Goal: Task Accomplishment & Management: Complete application form

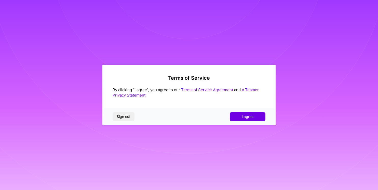
click at [252, 121] on div "Sign out I agree" at bounding box center [188, 116] width 173 height 17
click at [252, 119] on button "I agree" at bounding box center [248, 116] width 36 height 9
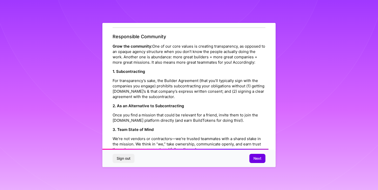
scroll to position [577, 0]
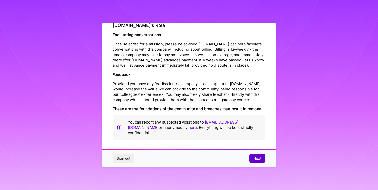
click at [255, 158] on span "Next" at bounding box center [257, 158] width 8 height 5
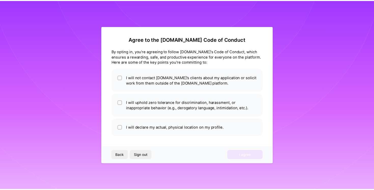
scroll to position [0, 0]
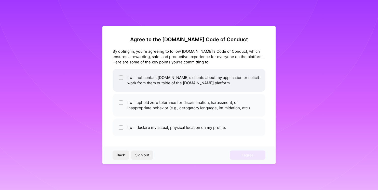
click at [166, 85] on li "I will not contact [DOMAIN_NAME]'s clients about my application or solicit work…" at bounding box center [188, 80] width 153 height 23
checkbox input "true"
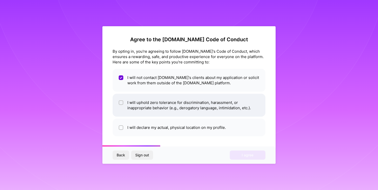
click at [163, 107] on li "I will uphold zero tolerance for discrimination, harassment, or inappropriate b…" at bounding box center [188, 105] width 153 height 23
checkbox input "true"
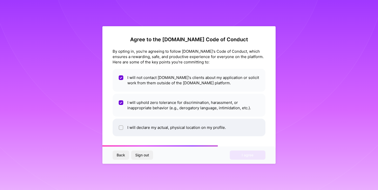
click at [161, 128] on li "I will declare my actual, physical location on my profile." at bounding box center [188, 128] width 153 height 18
checkbox input "true"
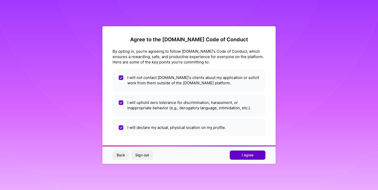
click at [233, 155] on button "I agree" at bounding box center [248, 154] width 36 height 9
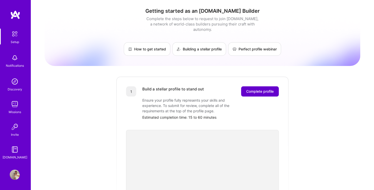
click at [261, 89] on span "Complete profile" at bounding box center [259, 91] width 27 height 5
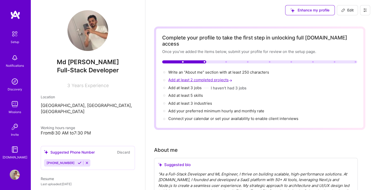
click at [211, 77] on span "Add at least 2 completed projects →" at bounding box center [200, 79] width 65 height 5
select select "US"
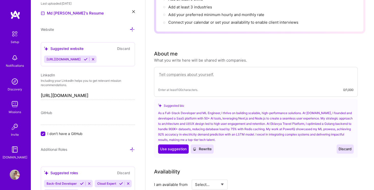
scroll to position [102, 0]
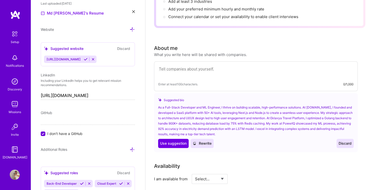
click at [203, 66] on textarea at bounding box center [255, 72] width 195 height 12
click at [184, 52] on div "What you write here will be shared with companies." at bounding box center [200, 54] width 93 height 5
click at [178, 139] on button "Use Use suggestion" at bounding box center [173, 143] width 31 height 9
type textarea "As a Full-Stack Developer and ML Engineer, I thrive on building scalable, high-…"
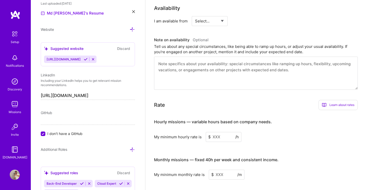
scroll to position [248, 0]
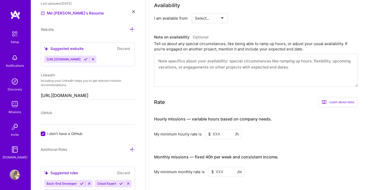
select select "Right Now"
click at [195, 12] on select "Select... Right Now Future Date Not Available" at bounding box center [209, 18] width 29 height 13
click at [198, 54] on textarea at bounding box center [256, 70] width 204 height 33
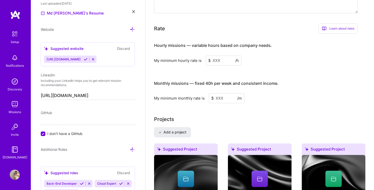
scroll to position [322, 0]
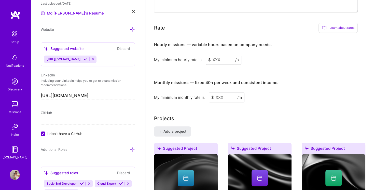
click at [220, 55] on input at bounding box center [224, 60] width 36 height 10
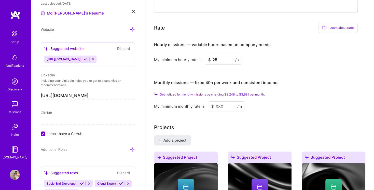
type input "25"
click at [221, 101] on input at bounding box center [227, 106] width 36 height 10
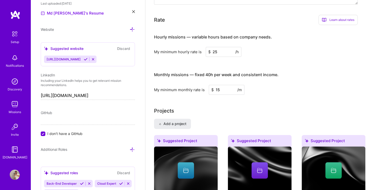
type input "1"
type input "2500"
click at [228, 89] on div "Complete your profile to take the first step in unlocking full [DOMAIN_NAME] ac…" at bounding box center [259, 61] width 211 height 712
click at [190, 135] on div "Suggested Project" at bounding box center [186, 141] width 64 height 13
click at [191, 162] on div at bounding box center [186, 170] width 16 height 16
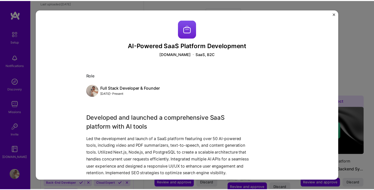
scroll to position [58, 0]
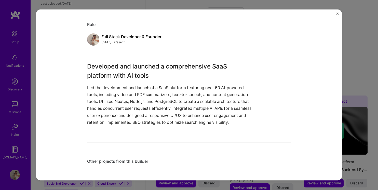
click at [337, 15] on button "Close" at bounding box center [337, 14] width 3 height 5
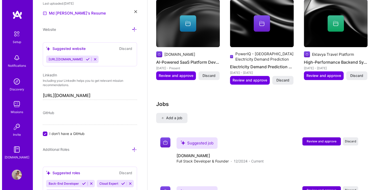
scroll to position [471, 0]
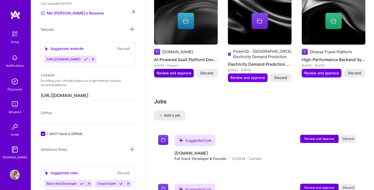
click at [188, 69] on button "Review and approve" at bounding box center [174, 73] width 40 height 9
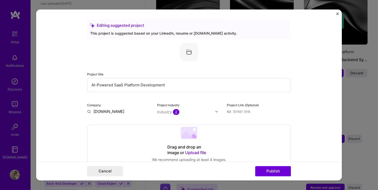
scroll to position [478, 0]
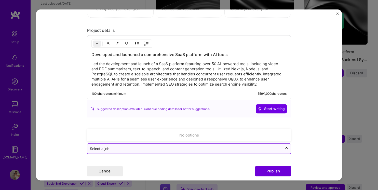
click at [257, 150] on div at bounding box center [185, 149] width 190 height 6
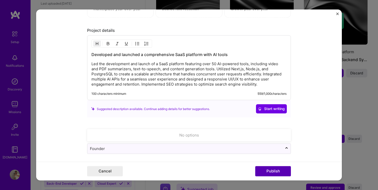
type input "Founder"
click at [269, 171] on button "Publish" at bounding box center [273, 171] width 36 height 10
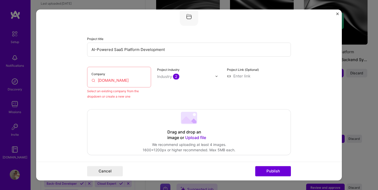
scroll to position [33, 0]
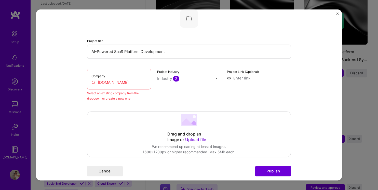
click at [123, 83] on input "[DOMAIN_NAME]" at bounding box center [118, 82] width 55 height 5
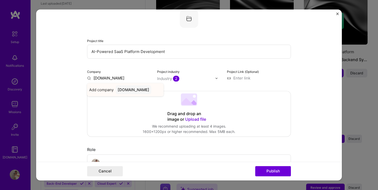
type input "[DOMAIN_NAME]"
click at [130, 91] on div "[DOMAIN_NAME]" at bounding box center [134, 89] width 36 height 9
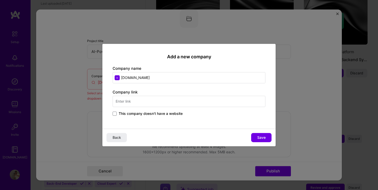
click at [210, 103] on input "text" at bounding box center [188, 101] width 153 height 11
type input "n"
type input "[URL][DOMAIN_NAME]"
click at [259, 137] on span "Save" at bounding box center [261, 137] width 8 height 5
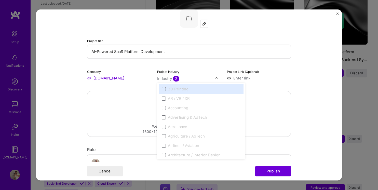
click at [186, 79] on input "text" at bounding box center [186, 78] width 58 height 5
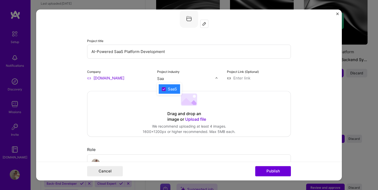
type input "Saas"
click at [170, 89] on div "SaaS" at bounding box center [172, 88] width 9 height 5
type input "Saa"
click at [162, 89] on span at bounding box center [164, 89] width 4 height 4
click at [256, 77] on input at bounding box center [259, 77] width 64 height 5
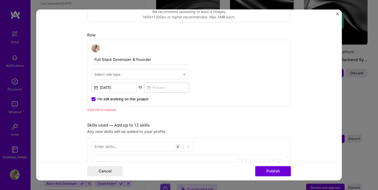
scroll to position [155, 0]
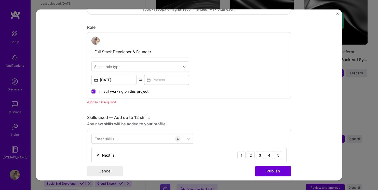
type input "[URL][DOMAIN_NAME]"
click at [142, 72] on div "Full Stack Developer & Founder Select role type [DATE] to I’m still working on …" at bounding box center [139, 65] width 97 height 58
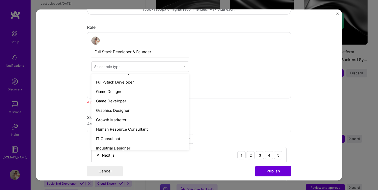
scroll to position [306, 0]
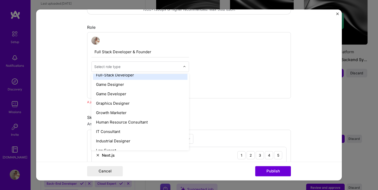
click at [139, 76] on div "Full-Stack Developer" at bounding box center [140, 74] width 94 height 9
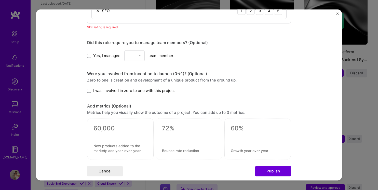
scroll to position [340, 0]
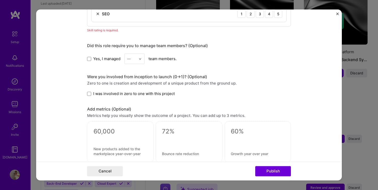
click at [122, 93] on span "I was involved in zero to one with this project" at bounding box center [133, 93] width 81 height 5
click at [0, 0] on input "I was involved in zero to one with this project" at bounding box center [0, 0] width 0 height 0
click at [122, 93] on span "I was involved in zero to one with this project" at bounding box center [133, 93] width 81 height 5
click at [0, 0] on input "I was involved in zero to one with this project" at bounding box center [0, 0] width 0 height 0
click at [122, 93] on span "I was involved in zero to one with this project" at bounding box center [133, 93] width 81 height 5
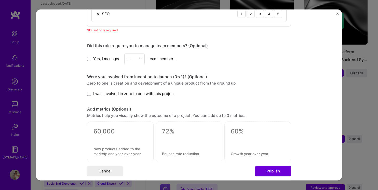
click at [0, 0] on input "I was involved in zero to one with this project" at bounding box center [0, 0] width 0 height 0
click at [110, 59] on span "Yes, I managed" at bounding box center [106, 58] width 27 height 5
click at [0, 0] on input "Yes, I managed" at bounding box center [0, 0] width 0 height 0
click at [127, 59] on div "—" at bounding box center [129, 58] width 4 height 5
click at [130, 70] on div "1" at bounding box center [134, 71] width 17 height 9
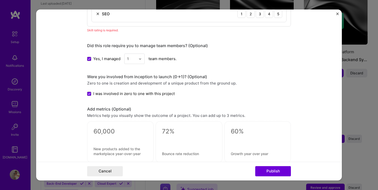
click at [135, 60] on div "1" at bounding box center [131, 59] width 14 height 10
click at [97, 59] on span "Yes, I managed" at bounding box center [106, 58] width 27 height 5
click at [0, 0] on input "Yes, I managed" at bounding box center [0, 0] width 0 height 0
click at [117, 74] on div "Were you involved from inception to launch (0 -> 1)? (Optional)" at bounding box center [189, 76] width 204 height 5
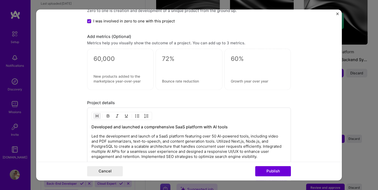
scroll to position [413, 0]
click at [170, 74] on div at bounding box center [188, 68] width 66 height 41
click at [140, 67] on div at bounding box center [120, 68] width 66 height 41
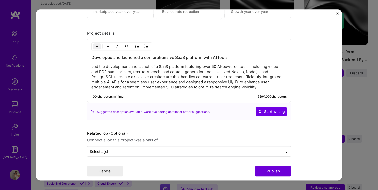
scroll to position [485, 0]
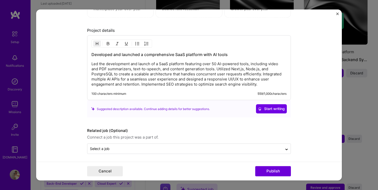
click at [214, 85] on p "Led the development and launch of a SaaS platform featuring over 50 AI-powered …" at bounding box center [188, 74] width 195 height 25
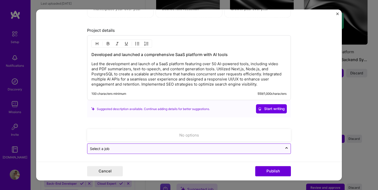
click at [183, 149] on input "text" at bounding box center [185, 148] width 190 height 5
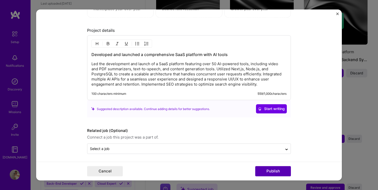
click at [263, 169] on button "Publish" at bounding box center [273, 171] width 36 height 10
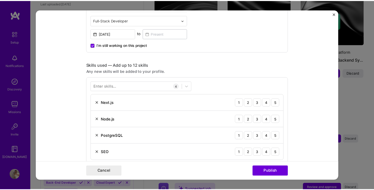
scroll to position [209, 0]
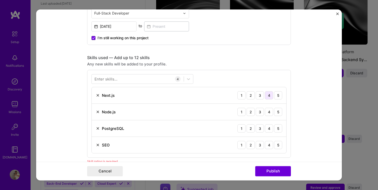
click at [265, 95] on div "4" at bounding box center [269, 95] width 8 height 8
click at [266, 113] on div "4" at bounding box center [269, 112] width 8 height 8
click at [268, 125] on div "4" at bounding box center [269, 128] width 8 height 8
click at [266, 139] on div "SEO 1 2 3 4 5" at bounding box center [189, 145] width 194 height 16
click at [268, 144] on div "4" at bounding box center [269, 145] width 8 height 8
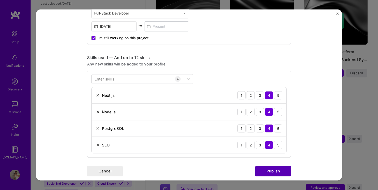
click at [266, 169] on button "Publish" at bounding box center [273, 171] width 36 height 10
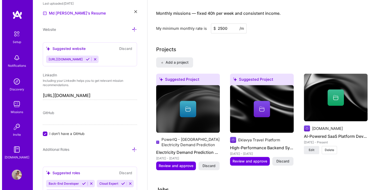
scroll to position [382, 0]
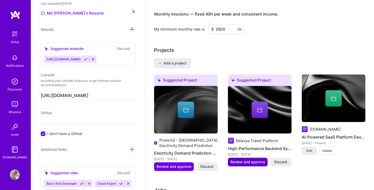
click at [258, 159] on span "Review and approve" at bounding box center [247, 161] width 35 height 5
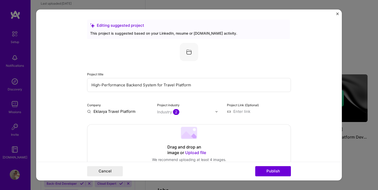
click at [200, 87] on input "High-Performance Backend System for Travel Platform" at bounding box center [189, 85] width 204 height 14
click at [131, 112] on input "Eklavya Travel Platform" at bounding box center [119, 111] width 64 height 5
type input "Eklavya"
click at [124, 125] on div "Eklavya" at bounding box center [125, 123] width 18 height 9
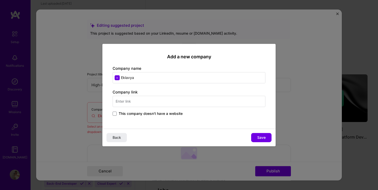
click at [129, 111] on span "This company doesn't have a website" at bounding box center [151, 113] width 64 height 5
click at [0, 0] on input "This company doesn't have a website" at bounding box center [0, 0] width 0 height 0
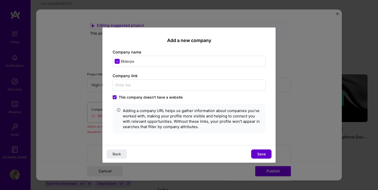
click at [261, 153] on span "Save" at bounding box center [261, 153] width 8 height 5
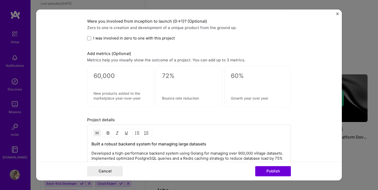
scroll to position [395, 0]
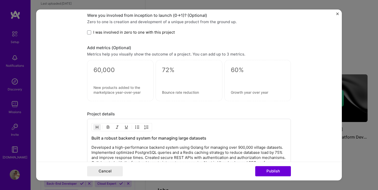
click at [135, 30] on span "I was involved in zero to one with this project" at bounding box center [133, 32] width 81 height 5
click at [0, 0] on input "I was involved in zero to one with this project" at bounding box center [0, 0] width 0 height 0
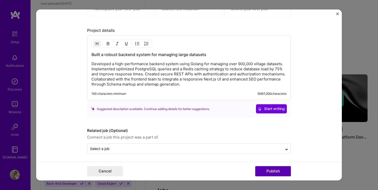
click at [273, 176] on button "Publish" at bounding box center [273, 171] width 36 height 10
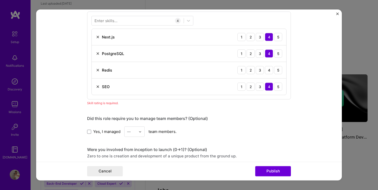
scroll to position [254, 0]
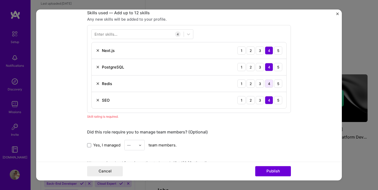
click at [268, 82] on div "4" at bounding box center [269, 83] width 8 height 8
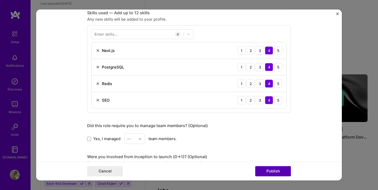
click at [267, 170] on button "Publish" at bounding box center [273, 171] width 36 height 10
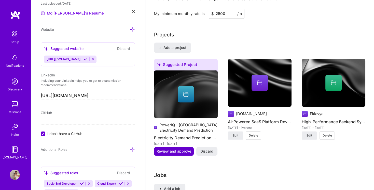
click at [184, 149] on span "Review and approve" at bounding box center [174, 151] width 35 height 5
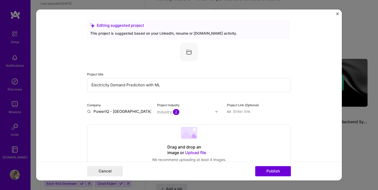
click at [143, 107] on div "Company PowerIQ - [GEOGRAPHIC_DATA] Electricity Demand Prediction" at bounding box center [119, 108] width 64 height 12
click at [141, 109] on input "PowerIQ - [GEOGRAPHIC_DATA] Electricity Demand Prediction" at bounding box center [119, 111] width 64 height 5
type input "S"
type input "D"
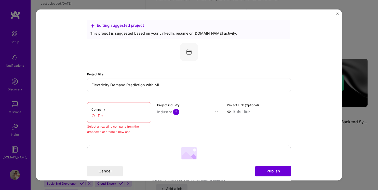
type input "D"
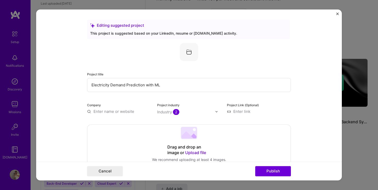
type input "M"
type input "DMRC"
click at [131, 125] on div "Add company DMRC" at bounding box center [125, 123] width 76 height 13
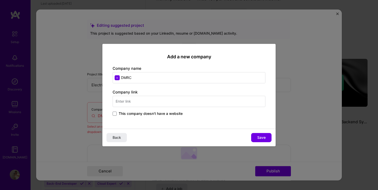
click at [131, 114] on span "This company doesn't have a website" at bounding box center [151, 113] width 64 height 5
click at [0, 0] on input "This company doesn't have a website" at bounding box center [0, 0] width 0 height 0
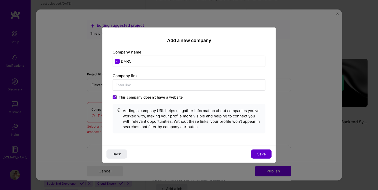
click at [261, 153] on span "Save" at bounding box center [261, 153] width 8 height 5
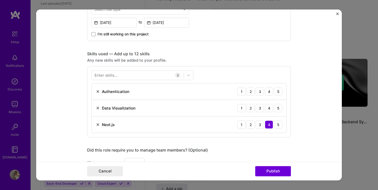
scroll to position [229, 0]
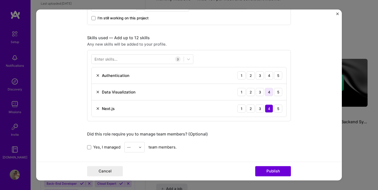
click at [268, 89] on div "4" at bounding box center [269, 92] width 8 height 8
click at [268, 76] on div "4" at bounding box center [269, 75] width 8 height 8
click at [268, 176] on button "Publish" at bounding box center [273, 171] width 36 height 10
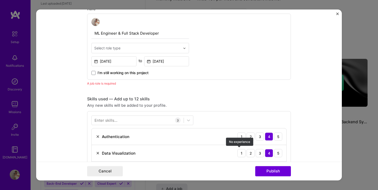
scroll to position [171, 0]
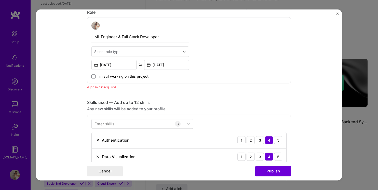
click at [134, 76] on span "I’m still working on this project" at bounding box center [122, 76] width 51 height 5
click at [0, 0] on input "I’m still working on this project" at bounding box center [0, 0] width 0 height 0
click at [134, 76] on span "I’m still working on this project" at bounding box center [122, 76] width 51 height 5
click at [0, 0] on input "I’m still working on this project" at bounding box center [0, 0] width 0 height 0
click at [167, 64] on input at bounding box center [166, 65] width 45 height 10
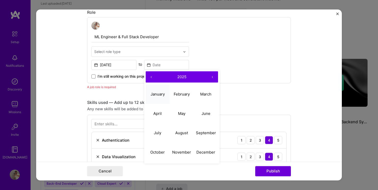
click at [163, 95] on button "January" at bounding box center [158, 93] width 24 height 19
type input "[DATE]"
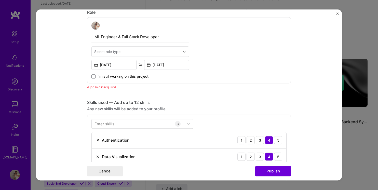
click at [154, 56] on div "ML Engineer & Full Stack Developer Select role type [DATE] to [DATE] I’m still …" at bounding box center [139, 50] width 97 height 58
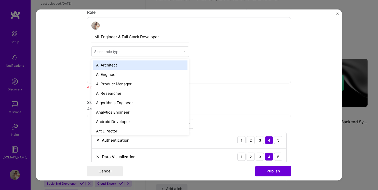
click at [148, 51] on input "text" at bounding box center [137, 51] width 86 height 5
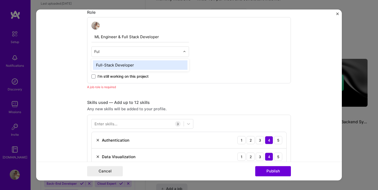
type input "Full"
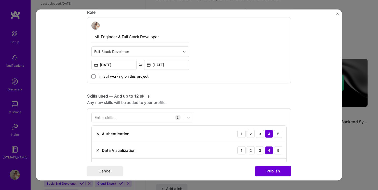
scroll to position [462, 0]
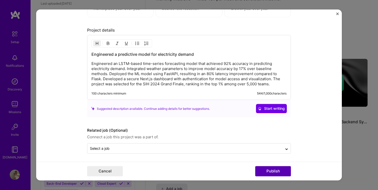
click at [266, 168] on button "Publish" at bounding box center [273, 171] width 36 height 10
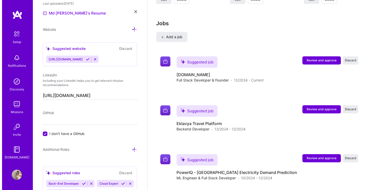
scroll to position [522, 0]
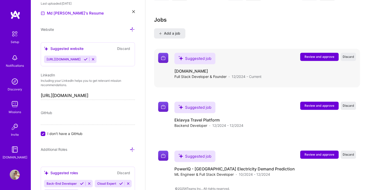
click at [315, 53] on button "Review and approve" at bounding box center [319, 57] width 38 height 8
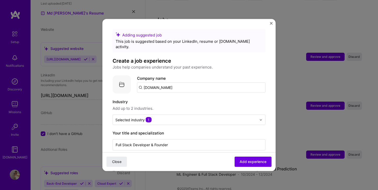
scroll to position [309, 0]
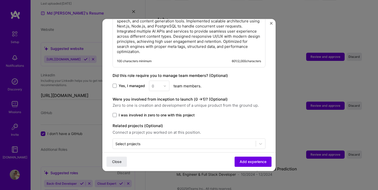
click at [175, 112] on span "I was involved in zero to one with this project" at bounding box center [157, 114] width 76 height 5
click at [0, 0] on input "I was involved in zero to one with this project" at bounding box center [0, 0] width 0 height 0
click at [196, 141] on input "text" at bounding box center [184, 143] width 138 height 5
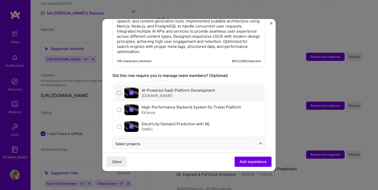
click at [183, 93] on div "[DOMAIN_NAME]" at bounding box center [177, 95] width 73 height 5
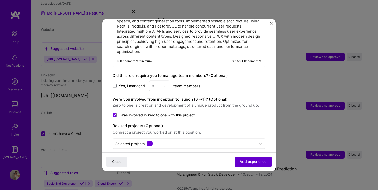
click at [244, 157] on button "Add experience" at bounding box center [252, 162] width 37 height 10
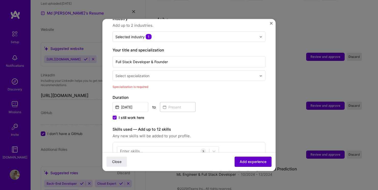
scroll to position [51, 0]
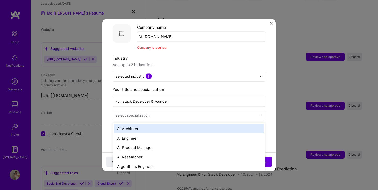
click at [169, 112] on input "text" at bounding box center [186, 114] width 142 height 5
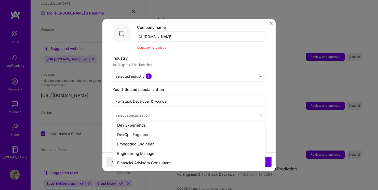
scroll to position [262, 0]
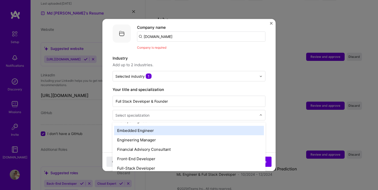
type input "F"
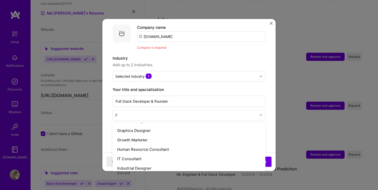
scroll to position [196, 0]
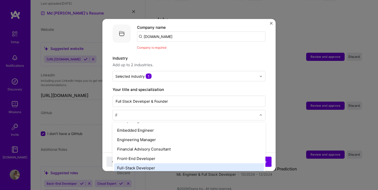
click at [152, 163] on div "Full-Stack Developer" at bounding box center [189, 167] width 150 height 9
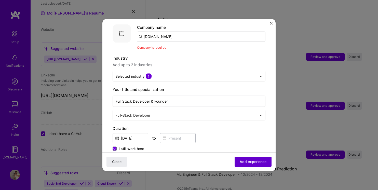
click at [239, 161] on span "Add experience" at bounding box center [252, 161] width 27 height 5
click at [242, 160] on span "Add experience" at bounding box center [252, 161] width 27 height 5
click at [188, 33] on input "[DOMAIN_NAME]" at bounding box center [201, 37] width 128 height 10
type input "[DOMAIN_NAME]"
click at [184, 47] on div "[DOMAIN_NAME]" at bounding box center [183, 50] width 36 height 9
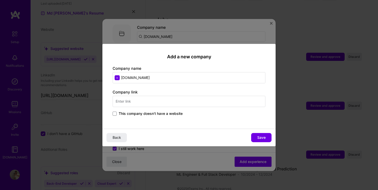
click at [214, 104] on input "text" at bounding box center [188, 101] width 153 height 11
type input "[URL][DOMAIN_NAME]"
click at [263, 141] on button "Save" at bounding box center [261, 137] width 20 height 9
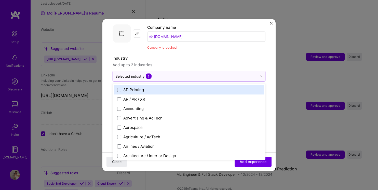
click at [197, 74] on input "text" at bounding box center [185, 76] width 141 height 5
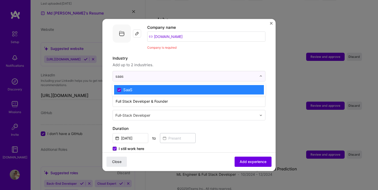
type input "saas"
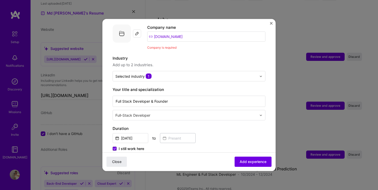
click at [218, 62] on span "Add up to 2 industries." at bounding box center [188, 65] width 153 height 6
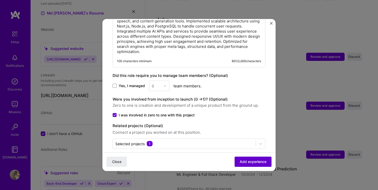
click at [246, 160] on span "Add experience" at bounding box center [252, 161] width 27 height 5
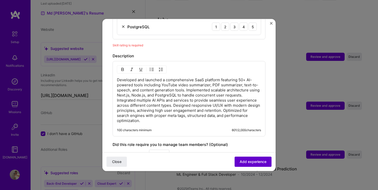
scroll to position [176, 0]
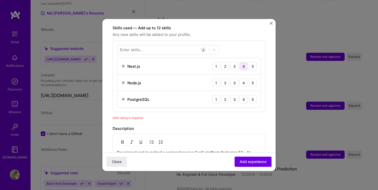
click at [241, 62] on div "4" at bounding box center [243, 66] width 8 height 8
click at [242, 80] on div "4" at bounding box center [243, 83] width 8 height 8
click at [242, 95] on div "4" at bounding box center [243, 99] width 8 height 8
click at [249, 80] on div "5" at bounding box center [252, 83] width 8 height 8
click at [248, 62] on div "5" at bounding box center [252, 66] width 8 height 8
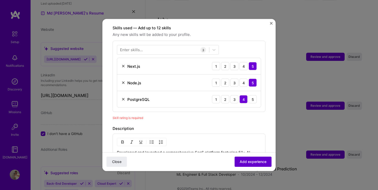
click at [241, 161] on span "Add experience" at bounding box center [252, 161] width 27 height 5
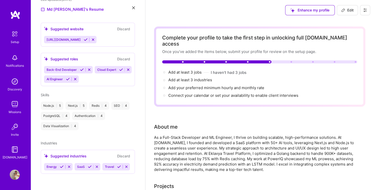
scroll to position [297, 0]
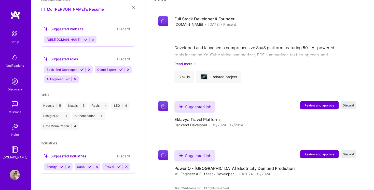
click at [14, 85] on img at bounding box center [15, 81] width 10 height 10
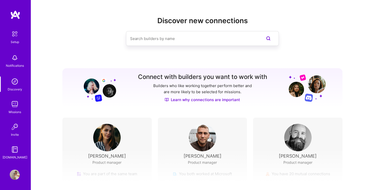
click at [16, 42] on div "Setup" at bounding box center [15, 41] width 8 height 5
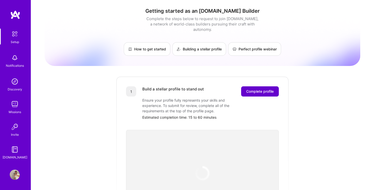
click at [261, 89] on span "Complete profile" at bounding box center [259, 91] width 27 height 5
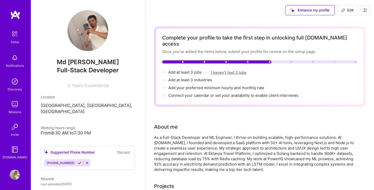
click at [231, 70] on button "I haven't had 3 jobs" at bounding box center [229, 72] width 36 height 5
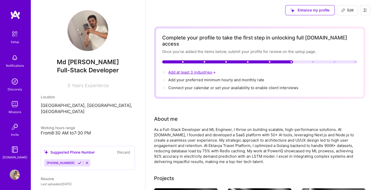
click at [206, 70] on span "Add at least 3 industries →" at bounding box center [192, 72] width 48 height 5
select select "US"
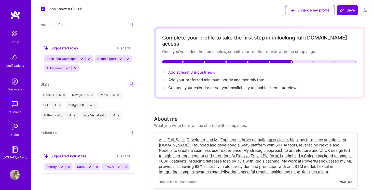
scroll to position [394, 0]
click at [130, 130] on icon at bounding box center [132, 132] width 5 height 5
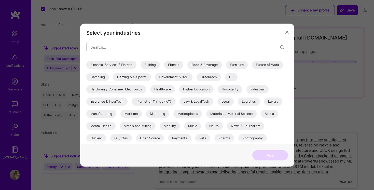
scroll to position [0, 0]
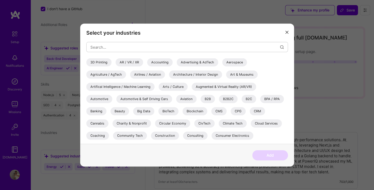
click at [140, 88] on div "Artifical Intelligence / Machine Learning" at bounding box center [120, 87] width 68 height 8
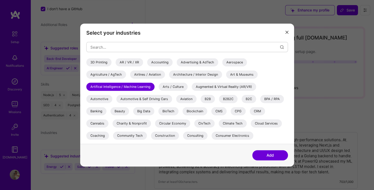
click at [191, 109] on div "Blockchain" at bounding box center [194, 111] width 25 height 8
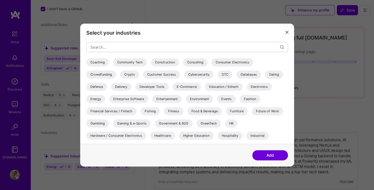
scroll to position [70, 0]
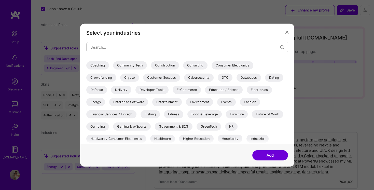
click at [130, 113] on div "Financial Services / Fintech" at bounding box center [111, 114] width 50 height 8
click at [139, 129] on div "Gaming & e-Sports" at bounding box center [132, 126] width 38 height 8
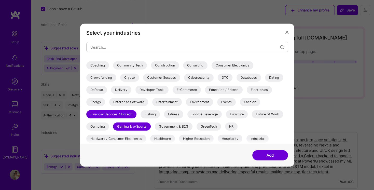
scroll to position [17, 0]
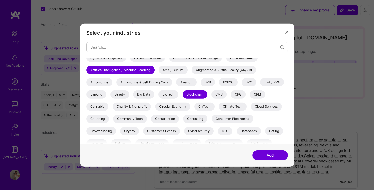
click at [133, 133] on div "Crypto" at bounding box center [129, 131] width 19 height 8
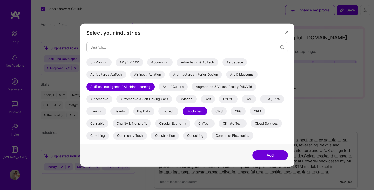
click at [274, 155] on button "Add" at bounding box center [270, 155] width 36 height 10
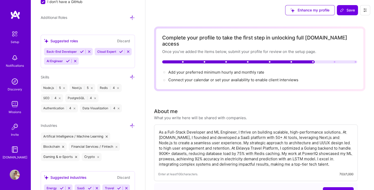
scroll to position [423, 0]
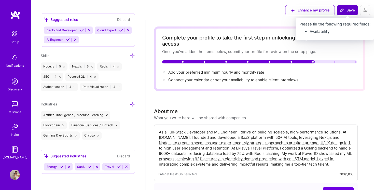
click at [346, 12] on span "Save" at bounding box center [347, 10] width 15 height 5
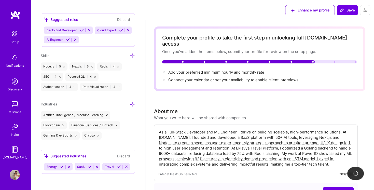
scroll to position [0, 0]
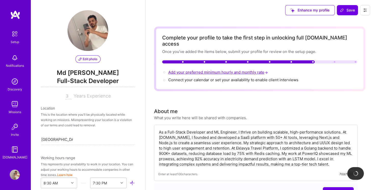
click at [221, 70] on span "Add your preferred minimum hourly and monthly rate →" at bounding box center [218, 72] width 101 height 5
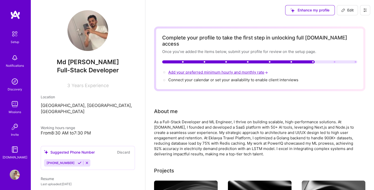
click at [246, 70] on span "Add your preferred minimum hourly and monthly rate →" at bounding box center [218, 72] width 101 height 5
select select "US"
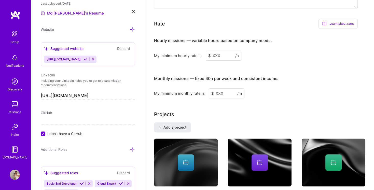
scroll to position [299, 0]
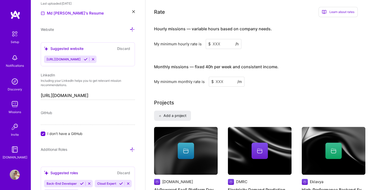
click at [218, 40] on input at bounding box center [224, 44] width 36 height 10
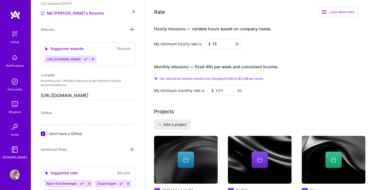
type input "15"
click at [216, 86] on input at bounding box center [227, 91] width 36 height 10
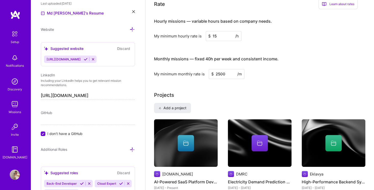
type input "2500"
click at [229, 103] on div "Add a project [DOMAIN_NAME] AI-Powered SaaS Platform Development [DATE] - Prese…" at bounding box center [259, 154] width 211 height 103
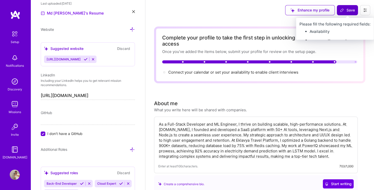
click at [350, 10] on span "Save" at bounding box center [347, 10] width 15 height 5
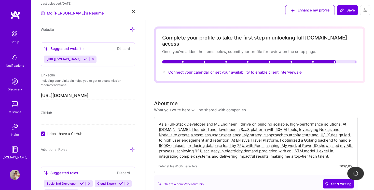
click at [267, 70] on span "Connect your calendar or set your availability to enable client interviews →" at bounding box center [235, 72] width 135 height 5
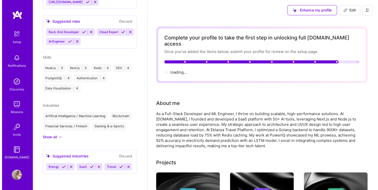
scroll to position [175, 0]
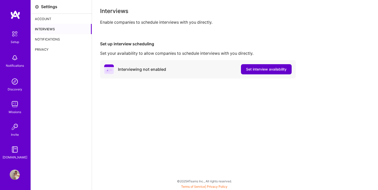
click at [254, 70] on span "Set interview availability" at bounding box center [266, 69] width 40 height 5
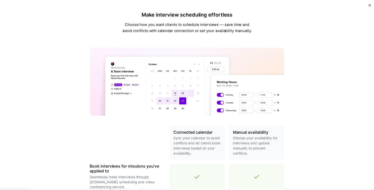
scroll to position [167, 0]
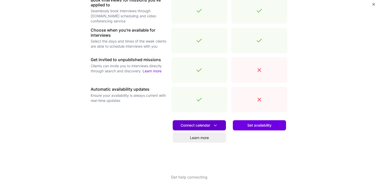
click at [219, 127] on button "Connect calendar" at bounding box center [199, 125] width 53 height 10
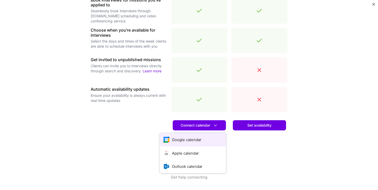
click at [194, 142] on button "Google calendar" at bounding box center [193, 139] width 66 height 13
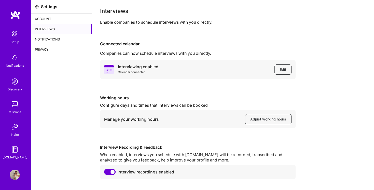
scroll to position [13, 0]
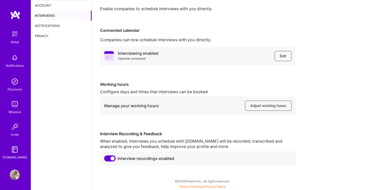
click at [61, 28] on div "Notifications" at bounding box center [61, 26] width 61 height 10
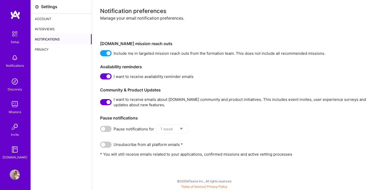
click at [61, 47] on div "Privacy" at bounding box center [61, 49] width 61 height 10
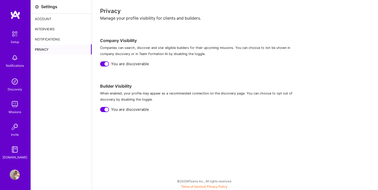
click at [16, 84] on img at bounding box center [15, 81] width 10 height 10
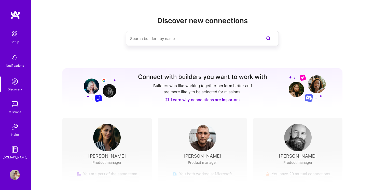
click at [21, 110] on div "Missions" at bounding box center [15, 111] width 12 height 5
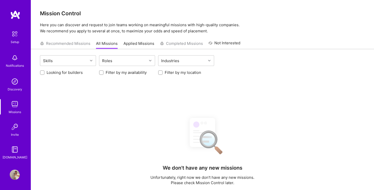
click at [91, 44] on div "Recommended Missions All Missions Applied Missions Completed Missions Not Inter…" at bounding box center [140, 43] width 200 height 11
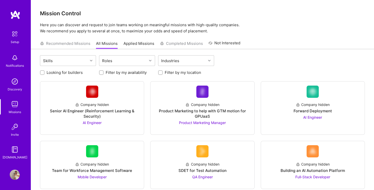
click at [79, 44] on div "Recommended Missions All Missions Applied Missions Completed Missions Not Inter…" at bounding box center [140, 43] width 200 height 11
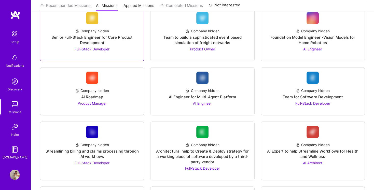
scroll to position [298, 0]
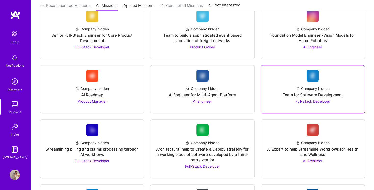
click at [282, 94] on div "Company hidden Team for Software Development Full-Stack Developer" at bounding box center [312, 93] width 95 height 22
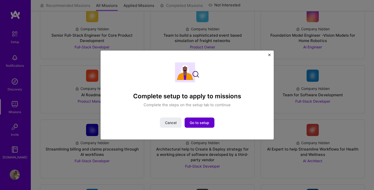
click at [201, 116] on div "Complete setup to apply to missions Complete the steps on the setup tab to cont…" at bounding box center [187, 94] width 150 height 65
click at [198, 125] on button "Go to setup" at bounding box center [199, 122] width 30 height 10
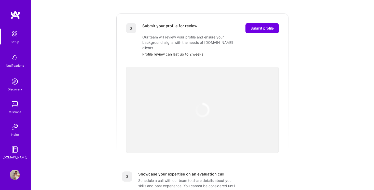
scroll to position [107, 0]
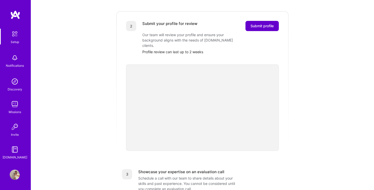
click at [262, 23] on span "Submit profile" at bounding box center [261, 25] width 23 height 5
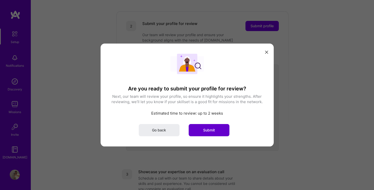
click at [208, 130] on span "Submit" at bounding box center [209, 129] width 12 height 5
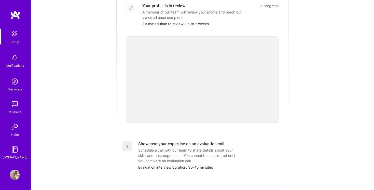
scroll to position [125, 0]
click at [15, 111] on div "Missions" at bounding box center [15, 111] width 12 height 5
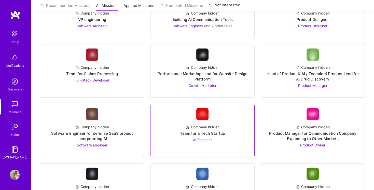
scroll to position [741, 0]
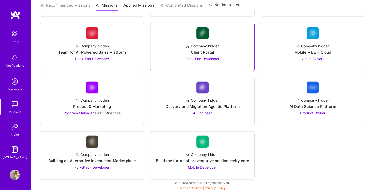
click at [223, 61] on div at bounding box center [201, 63] width 95 height 4
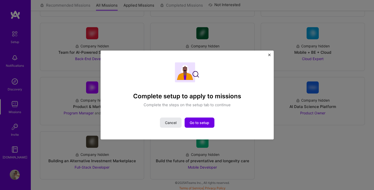
click at [169, 124] on span "Cancel" at bounding box center [170, 122] width 11 height 5
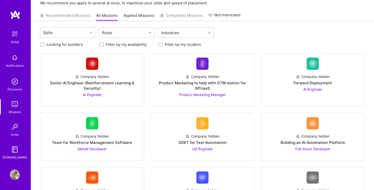
scroll to position [0, 0]
